Goal: Information Seeking & Learning: Learn about a topic

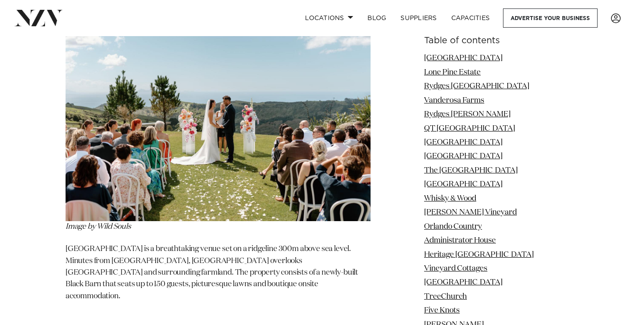
scroll to position [2214, 0]
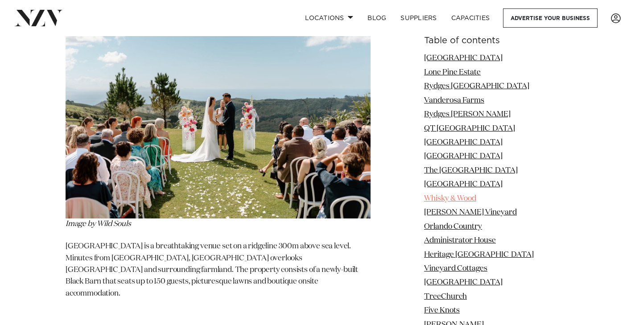
click at [449, 197] on link "Whisky & Wood" at bounding box center [450, 199] width 52 height 8
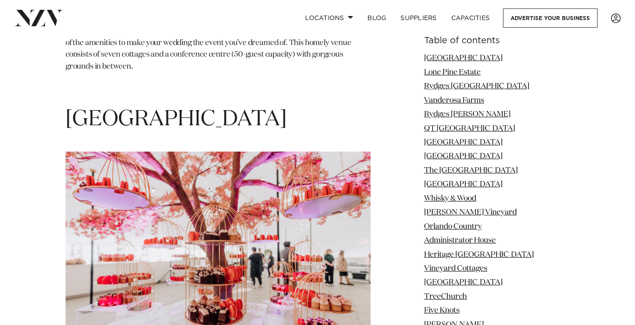
scroll to position [6622, 0]
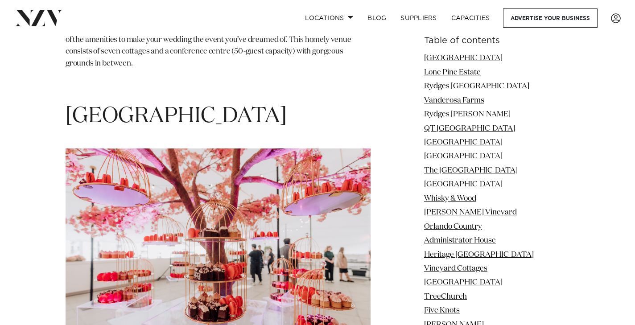
click at [213, 160] on img at bounding box center [218, 250] width 305 height 203
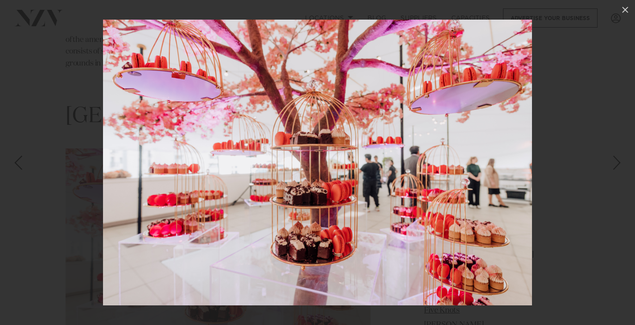
click at [619, 162] on div "Next slide" at bounding box center [617, 162] width 12 height 17
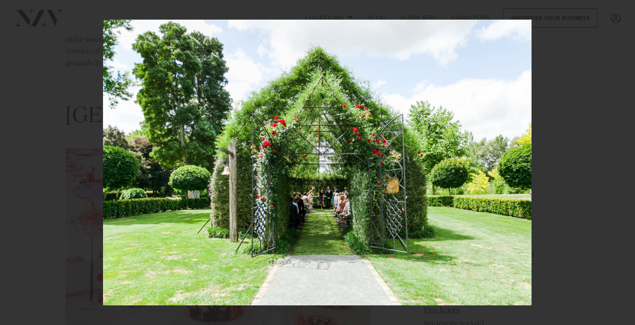
click at [619, 162] on div "18 / 201" at bounding box center [317, 162] width 635 height 325
click at [623, 10] on icon at bounding box center [625, 9] width 11 height 11
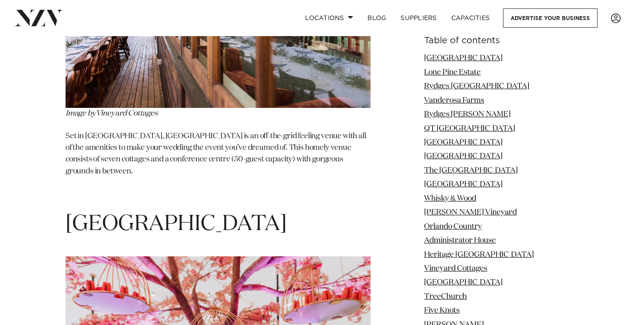
scroll to position [6514, 0]
click at [456, 280] on link "Pullman Auckland Hotel" at bounding box center [463, 283] width 79 height 8
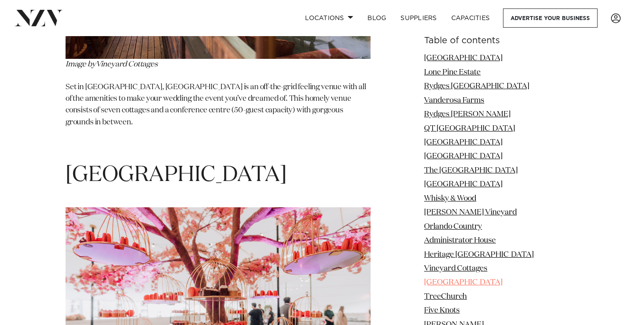
scroll to position [6564, 0]
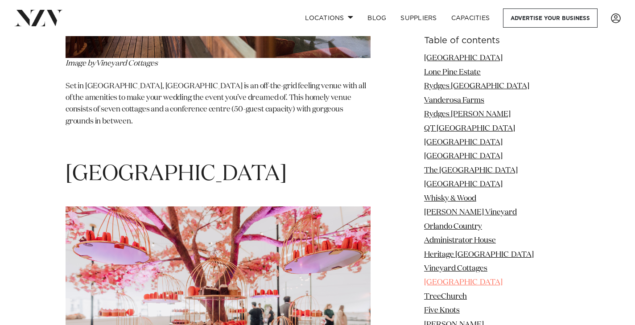
click at [455, 279] on link "Pullman Auckland Hotel" at bounding box center [463, 283] width 79 height 8
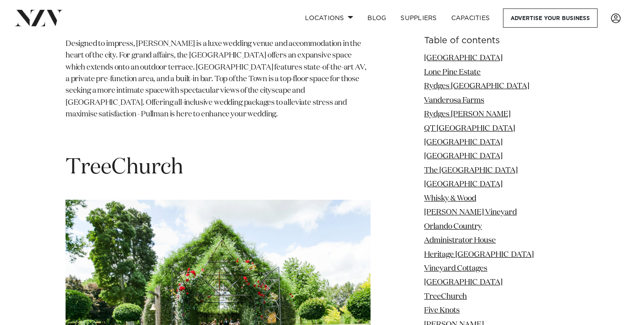
scroll to position [6959, 0]
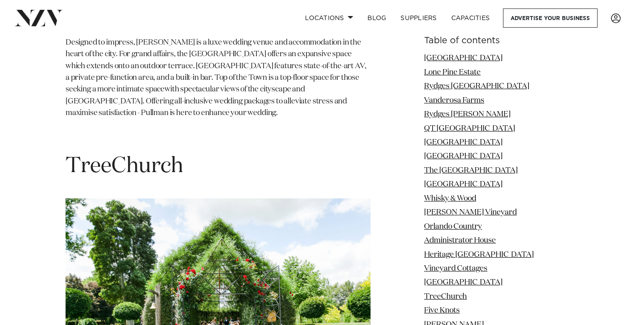
click at [211, 199] on img at bounding box center [218, 300] width 305 height 203
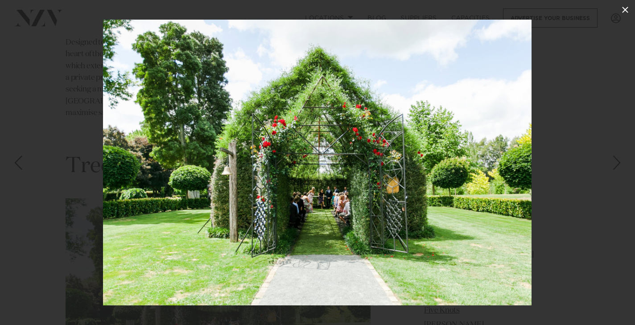
click at [622, 10] on icon at bounding box center [625, 9] width 11 height 11
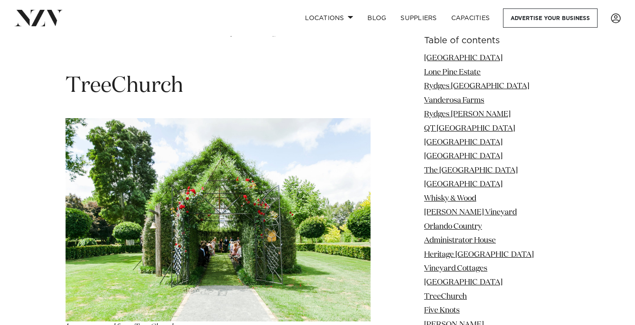
scroll to position [7040, 0]
click at [456, 293] on link "TreeChurch" at bounding box center [445, 297] width 43 height 8
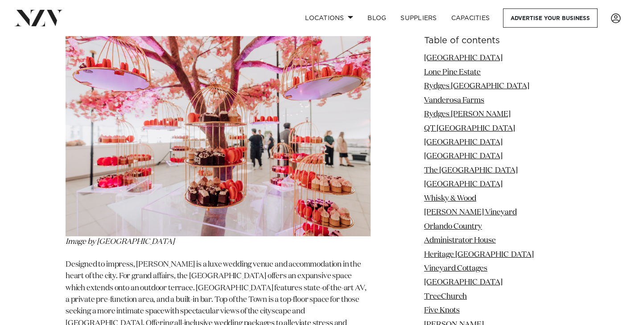
scroll to position [6731, 0]
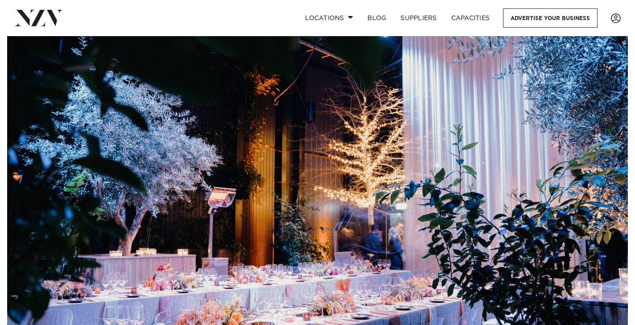
scroll to position [14, 0]
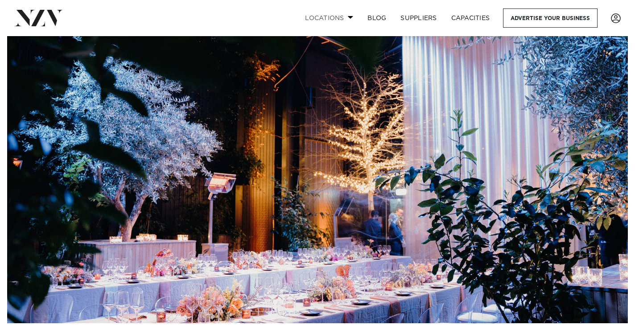
click at [350, 16] on span at bounding box center [351, 17] width 6 height 3
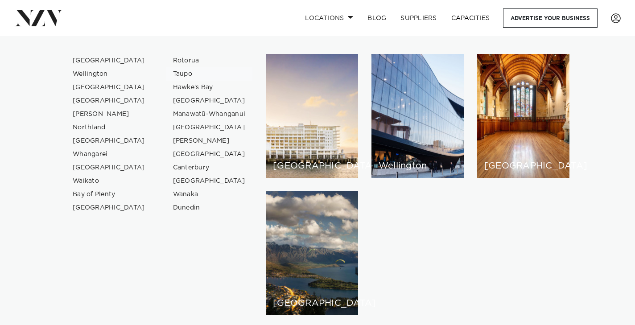
click at [178, 74] on link "Taupo" at bounding box center [209, 73] width 87 height 13
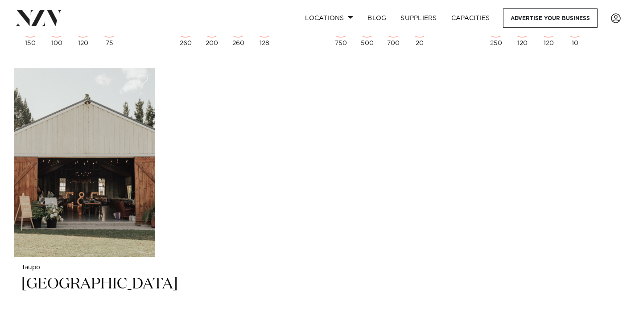
scroll to position [697, 0]
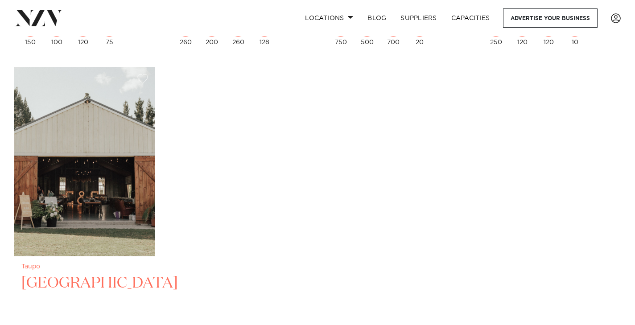
click at [77, 232] on img at bounding box center [84, 161] width 141 height 189
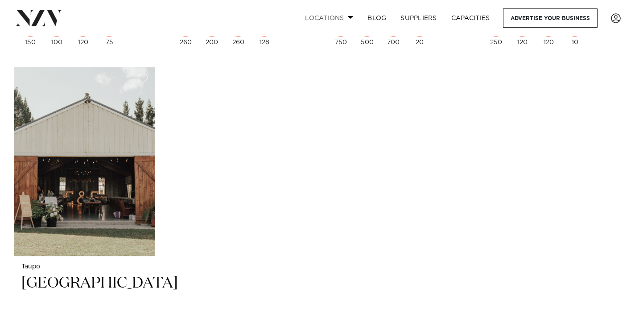
click at [348, 17] on span at bounding box center [351, 17] width 6 height 3
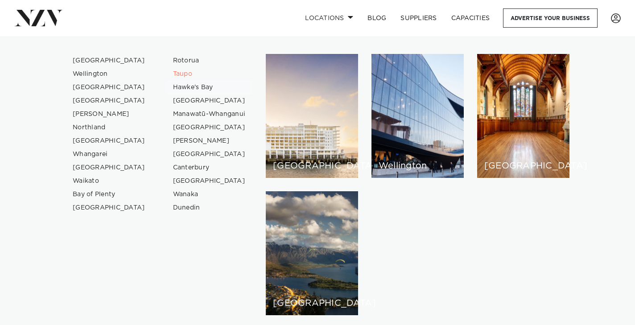
click at [192, 87] on link "Hawke's Bay" at bounding box center [209, 87] width 87 height 13
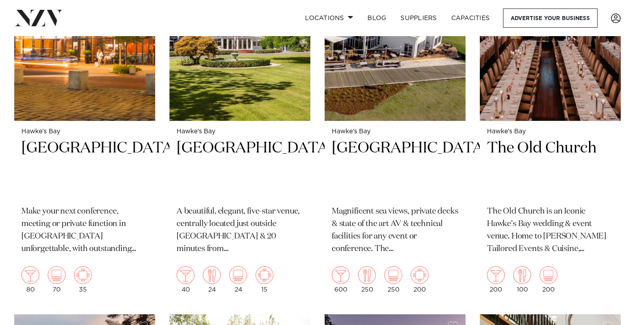
scroll to position [757, 0]
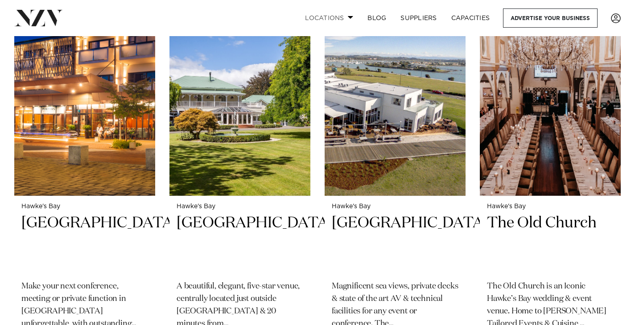
click at [332, 18] on link "Locations" at bounding box center [329, 17] width 62 height 19
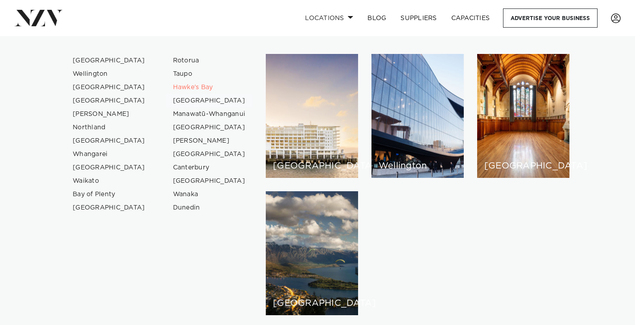
click at [181, 100] on link "[GEOGRAPHIC_DATA]" at bounding box center [209, 100] width 87 height 13
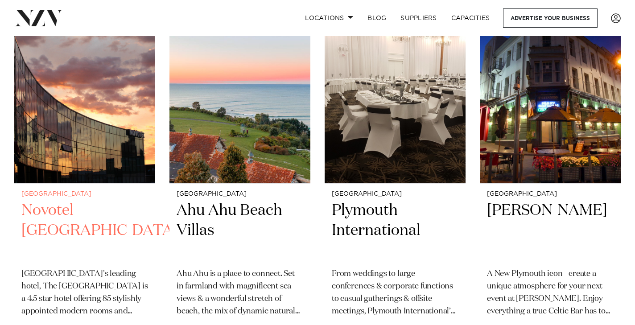
scroll to position [431, 0]
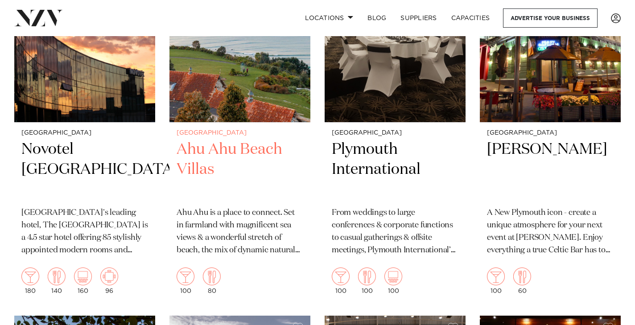
click at [223, 79] on img at bounding box center [240, 27] width 141 height 189
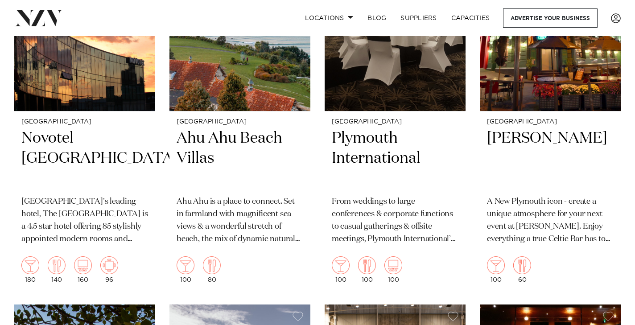
scroll to position [424, 0]
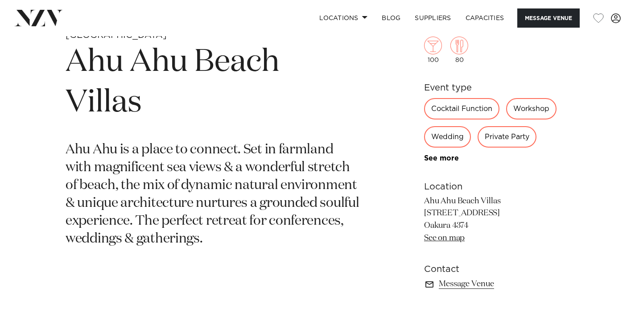
scroll to position [343, 0]
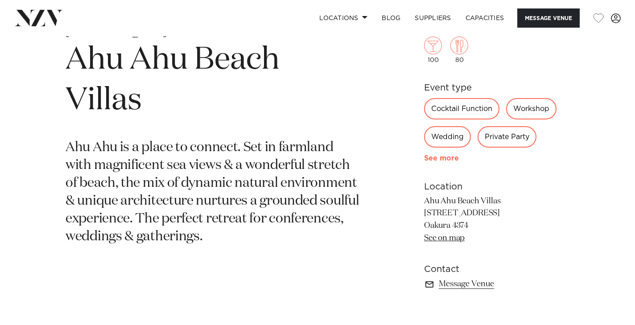
click at [436, 158] on link "See more" at bounding box center [459, 157] width 70 height 7
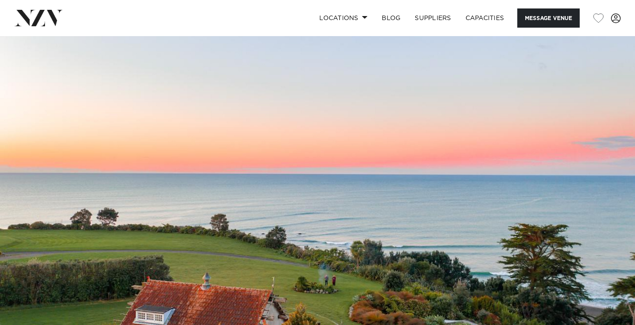
scroll to position [0, 0]
